Goal: Task Accomplishment & Management: Manage account settings

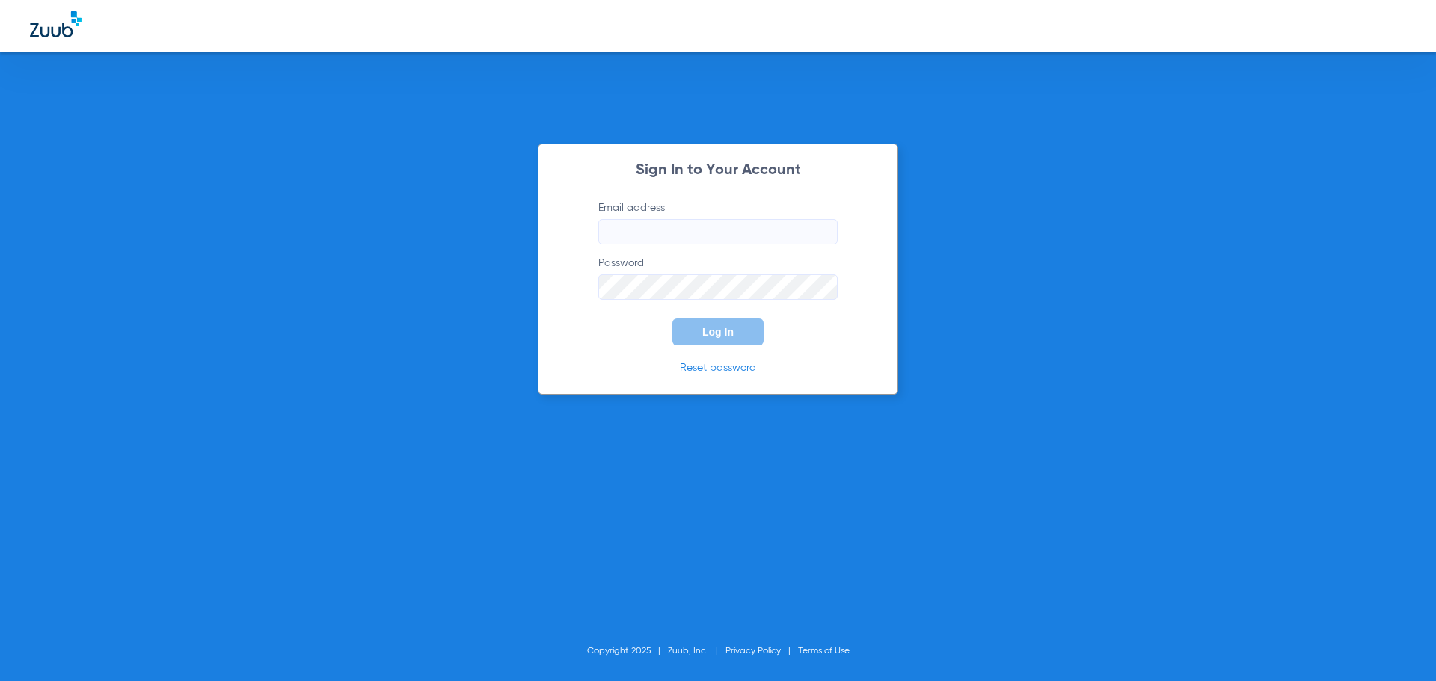
type input "smiles@kennedydentalpdx.com"
click at [681, 329] on button "Log In" at bounding box center [717, 332] width 91 height 27
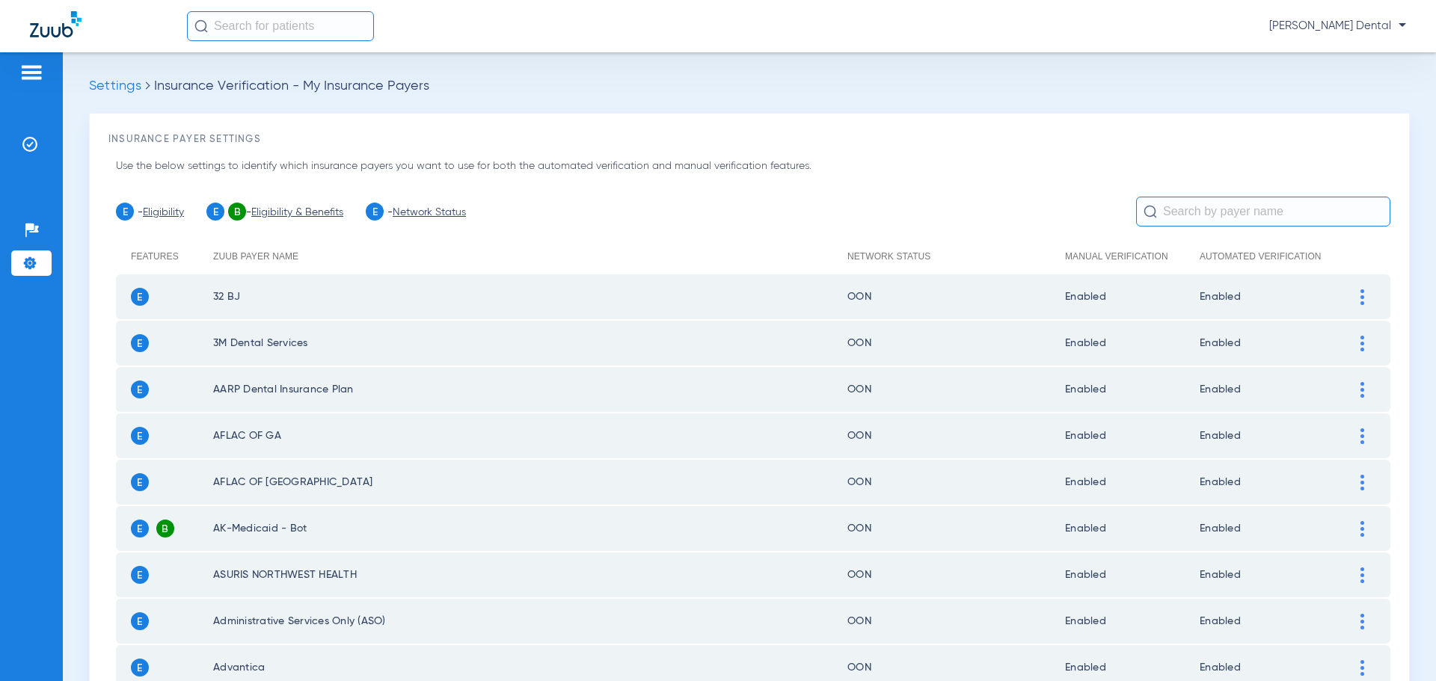
drag, startPoint x: 36, startPoint y: 141, endPoint x: 1, endPoint y: 162, distance: 41.3
click at [36, 141] on img at bounding box center [29, 144] width 15 height 15
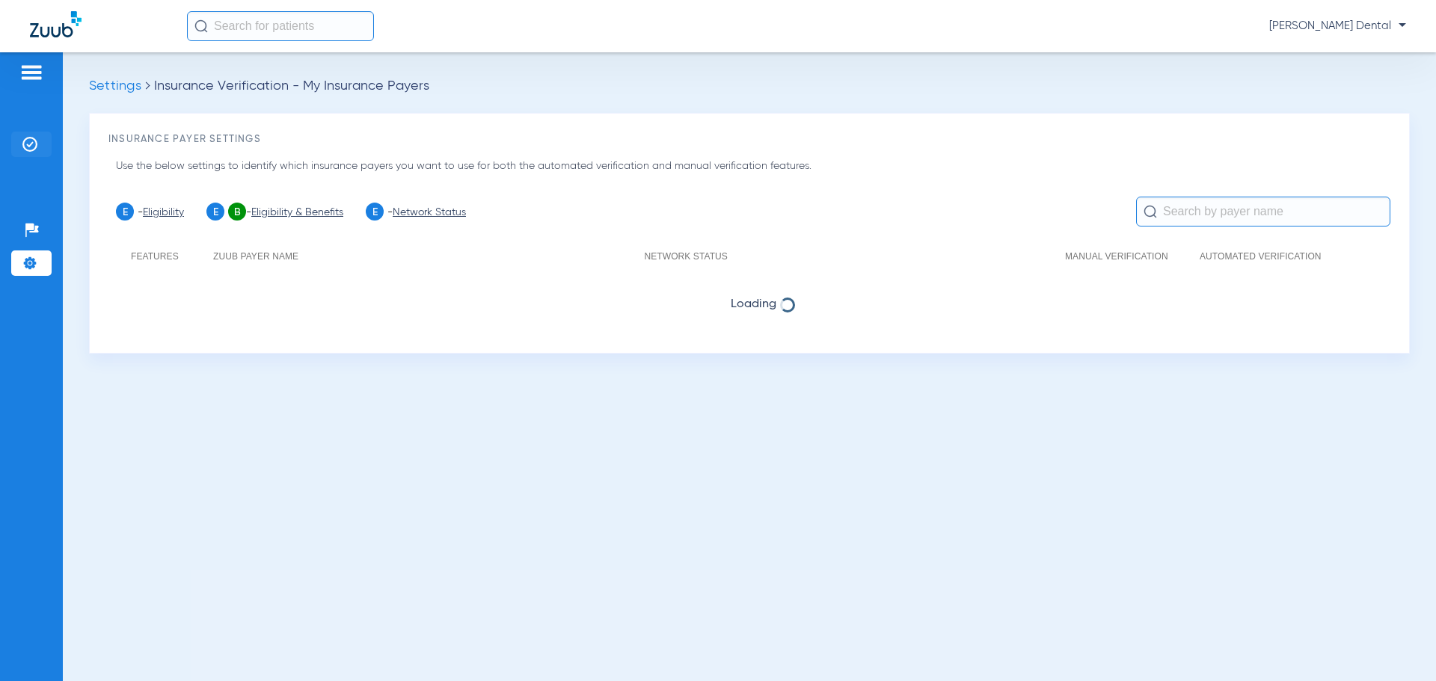
click at [25, 147] on img at bounding box center [29, 144] width 15 height 15
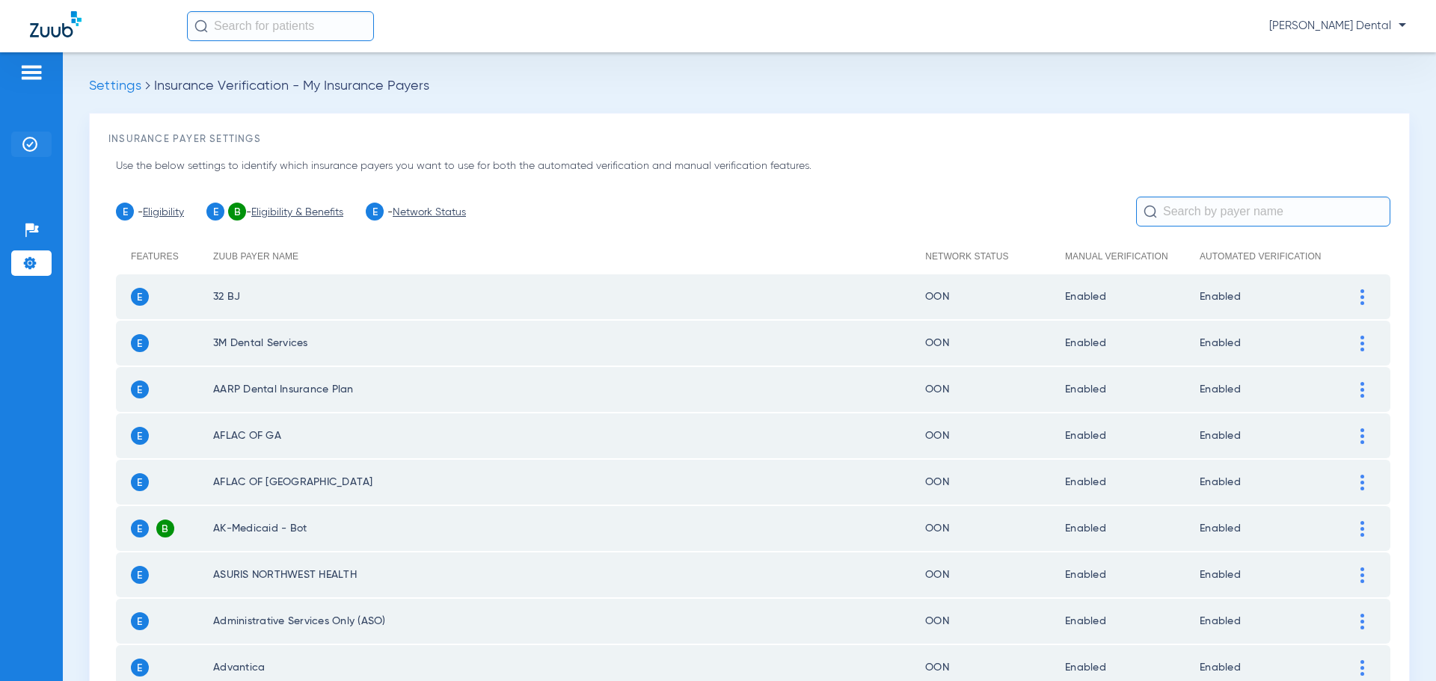
click at [30, 144] on img at bounding box center [29, 144] width 15 height 15
